Goal: Check status: Check status

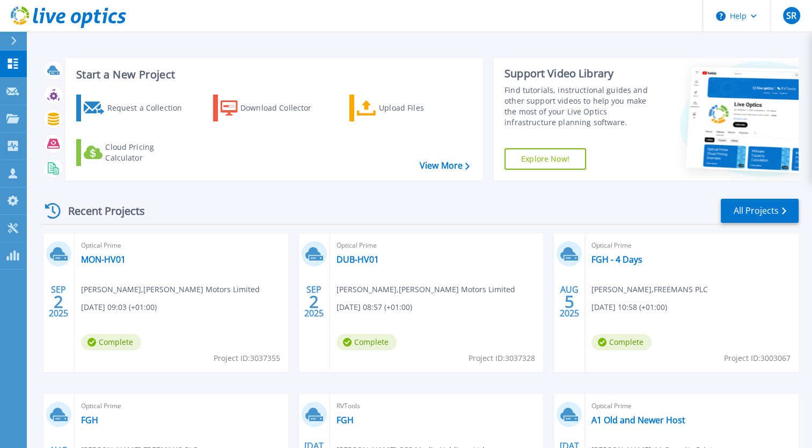
click at [297, 213] on div "Recent Projects All Projects" at bounding box center [419, 211] width 757 height 27
drag, startPoint x: 297, startPoint y: 213, endPoint x: 271, endPoint y: 213, distance: 26.3
click at [271, 213] on div "Recent Projects All Projects" at bounding box center [419, 211] width 757 height 27
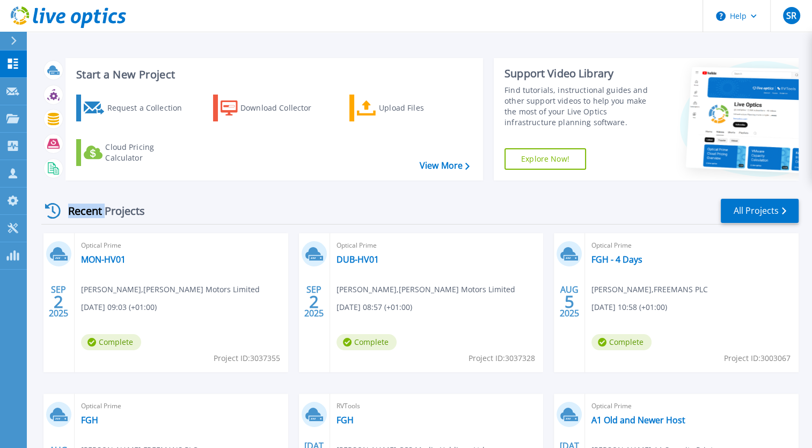
click at [271, 213] on div "Recent Projects All Projects" at bounding box center [419, 211] width 757 height 27
drag, startPoint x: 271, startPoint y: 213, endPoint x: 286, endPoint y: 213, distance: 15.0
click at [286, 213] on div "Recent Projects All Projects" at bounding box center [419, 211] width 757 height 27
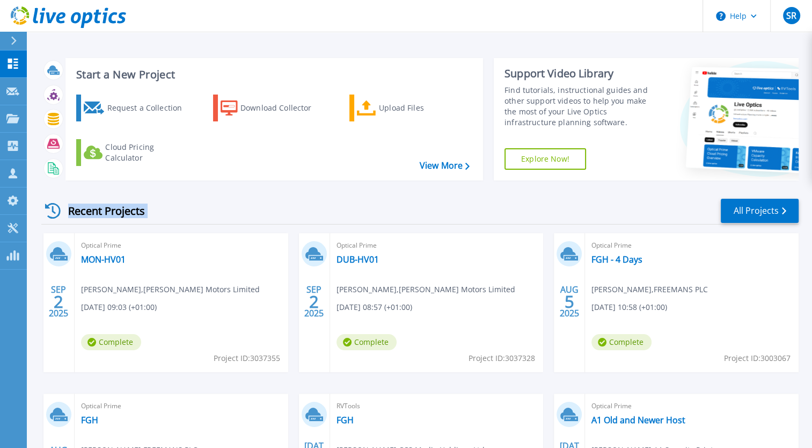
click at [286, 213] on div "Recent Projects All Projects" at bounding box center [419, 211] width 757 height 27
drag, startPoint x: 286, startPoint y: 213, endPoint x: 291, endPoint y: 214, distance: 5.5
click at [291, 214] on div "Recent Projects All Projects" at bounding box center [419, 211] width 757 height 27
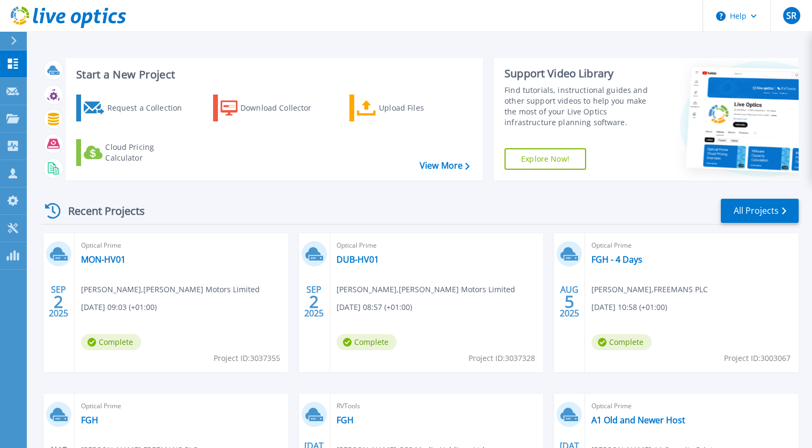
drag, startPoint x: 291, startPoint y: 214, endPoint x: 298, endPoint y: 215, distance: 7.6
click at [298, 215] on div "Recent Projects All Projects" at bounding box center [419, 211] width 757 height 27
drag, startPoint x: 298, startPoint y: 215, endPoint x: 290, endPoint y: 214, distance: 8.6
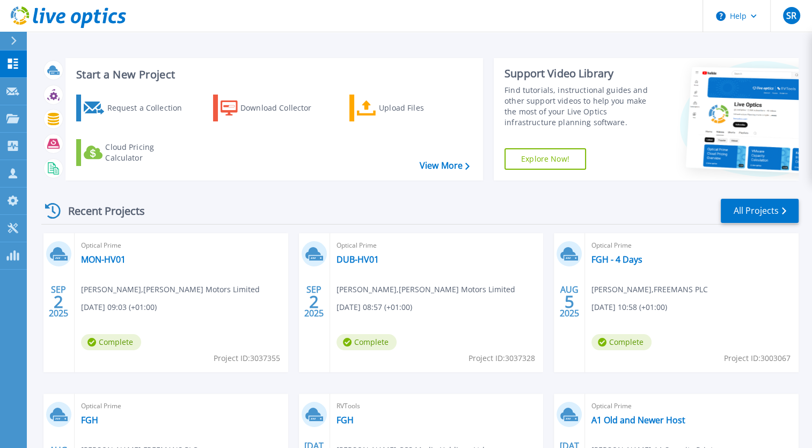
click at [290, 214] on div "Recent Projects All Projects" at bounding box center [419, 211] width 757 height 27
click at [291, 214] on div "Recent Projects All Projects" at bounding box center [419, 211] width 757 height 27
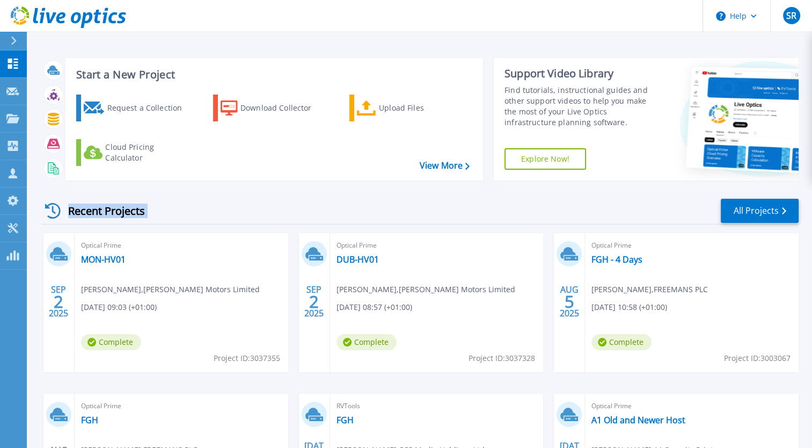
click at [291, 214] on div "Recent Projects All Projects" at bounding box center [419, 211] width 757 height 27
click at [295, 216] on div "Recent Projects All Projects" at bounding box center [419, 211] width 757 height 27
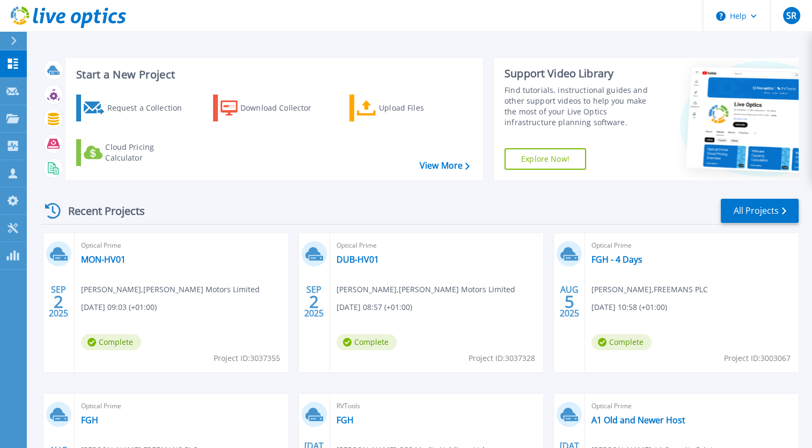
drag, startPoint x: 295, startPoint y: 216, endPoint x: 288, endPoint y: 214, distance: 6.8
click at [288, 214] on div "Recent Projects All Projects" at bounding box center [419, 211] width 757 height 27
click at [127, 210] on div "Recent Projects" at bounding box center [100, 211] width 118 height 26
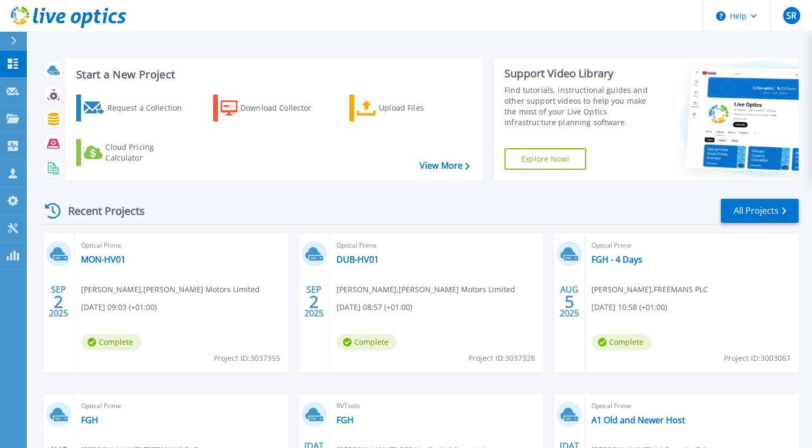
drag, startPoint x: 127, startPoint y: 210, endPoint x: 218, endPoint y: 216, distance: 90.9
click at [218, 216] on div "Recent Projects All Projects" at bounding box center [419, 211] width 757 height 27
click at [60, 28] on link at bounding box center [63, 16] width 126 height 32
click at [336, 215] on div "Recent Projects All Projects" at bounding box center [419, 211] width 757 height 27
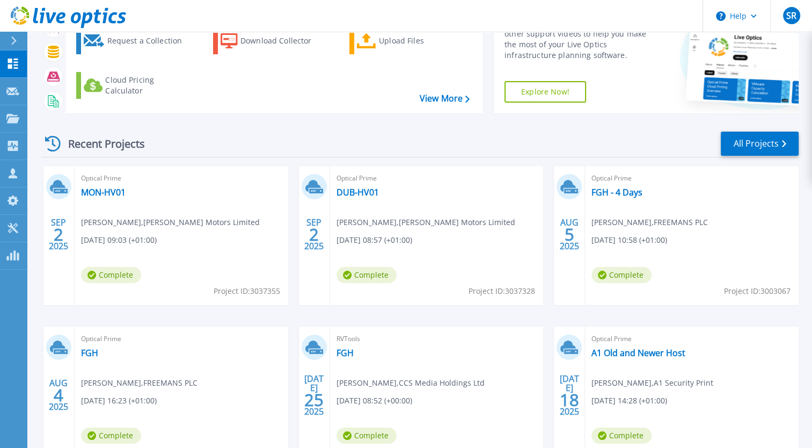
scroll to position [147, 0]
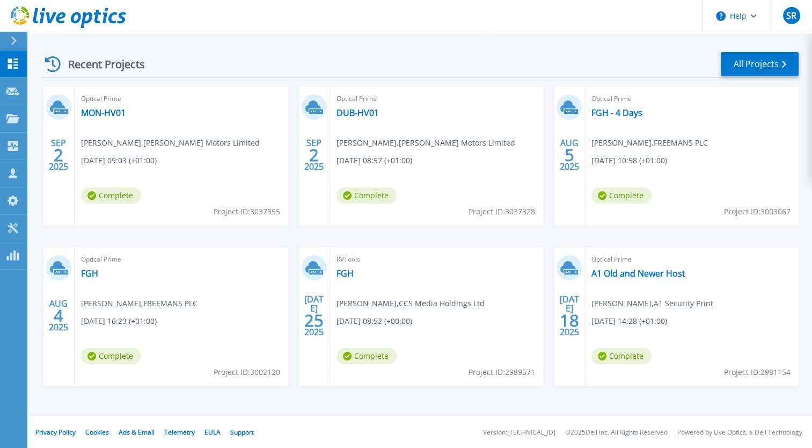
click at [299, 239] on div "[DATE] Optical Prime MON-HV01 [PERSON_NAME] , [PERSON_NAME] Motors Limited [DAT…" at bounding box center [416, 246] width 766 height 321
click at [298, 239] on div "[DATE] Optical Prime MON-HV01 [PERSON_NAME] , [PERSON_NAME] Motors Limited [DAT…" at bounding box center [416, 246] width 766 height 321
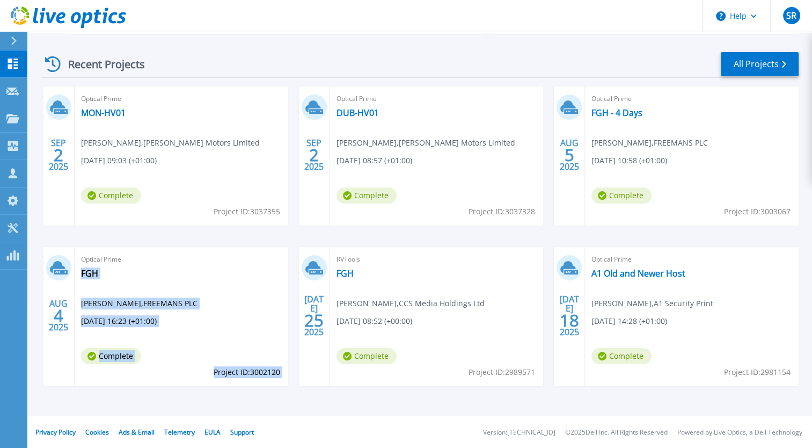
click at [294, 239] on div "[DATE] Optical Prime MON-HV01 [PERSON_NAME] , [PERSON_NAME] Motors Limited [DAT…" at bounding box center [416, 246] width 766 height 321
click at [293, 239] on div "[DATE] Optical Prime MON-HV01 [PERSON_NAME] , [PERSON_NAME] Motors Limited [DAT…" at bounding box center [416, 246] width 766 height 321
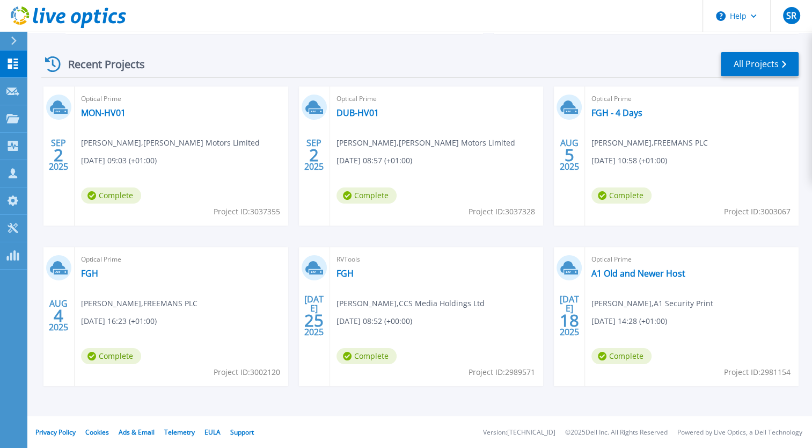
drag, startPoint x: 293, startPoint y: 239, endPoint x: 282, endPoint y: 231, distance: 13.7
click at [282, 231] on div "[DATE] Optical Prime MON-HV01 [PERSON_NAME] , [PERSON_NAME] Motors Limited [DAT…" at bounding box center [416, 246] width 766 height 321
click at [295, 208] on div "[DATE] Optical Prime MON-HV01 [PERSON_NAME] , [PERSON_NAME] Motors Limited [DAT…" at bounding box center [416, 246] width 766 height 321
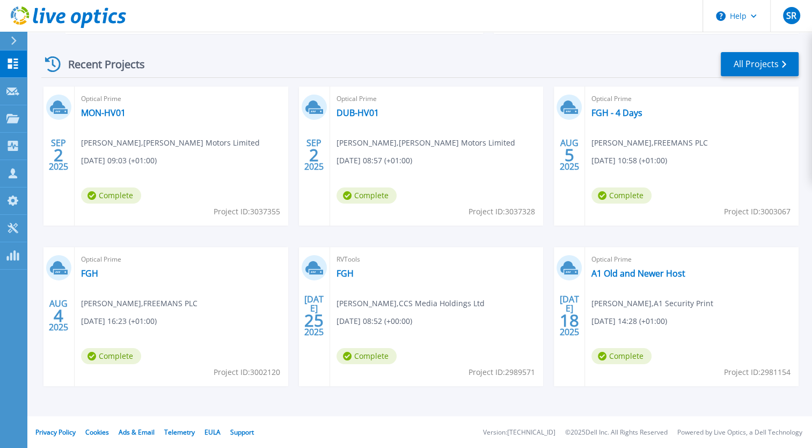
drag, startPoint x: 295, startPoint y: 208, endPoint x: 294, endPoint y: 229, distance: 20.5
click at [294, 229] on div "[DATE] Optical Prime MON-HV01 [PERSON_NAME] , [PERSON_NAME] Motors Limited [DAT…" at bounding box center [416, 246] width 766 height 321
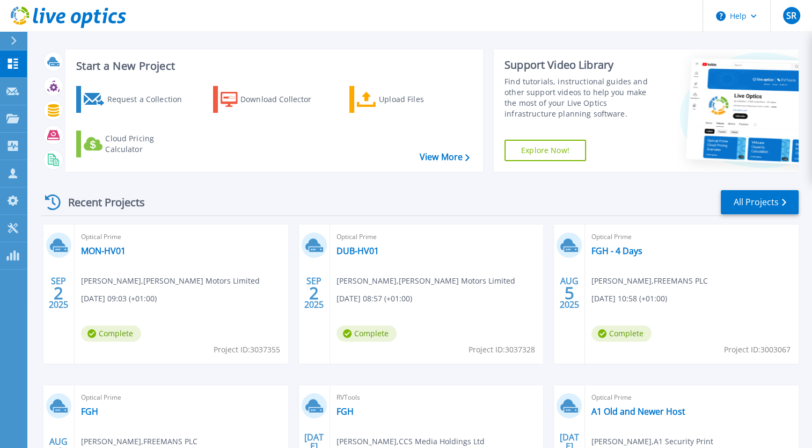
scroll to position [0, 0]
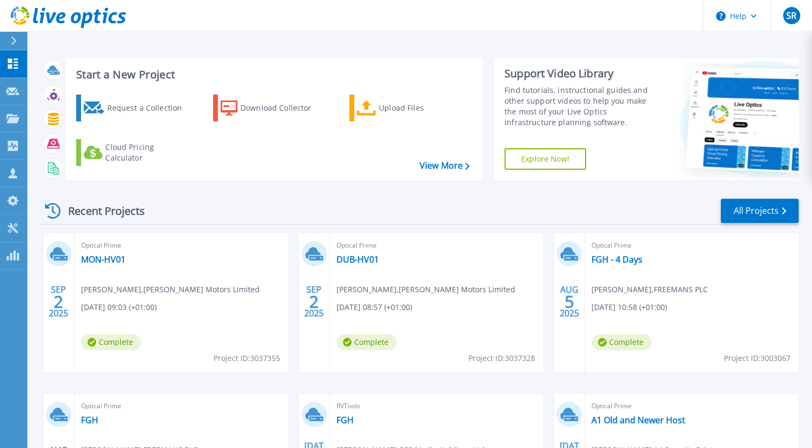
click at [79, 17] on icon at bounding box center [76, 17] width 10 height 11
